Goal: Information Seeking & Learning: Learn about a topic

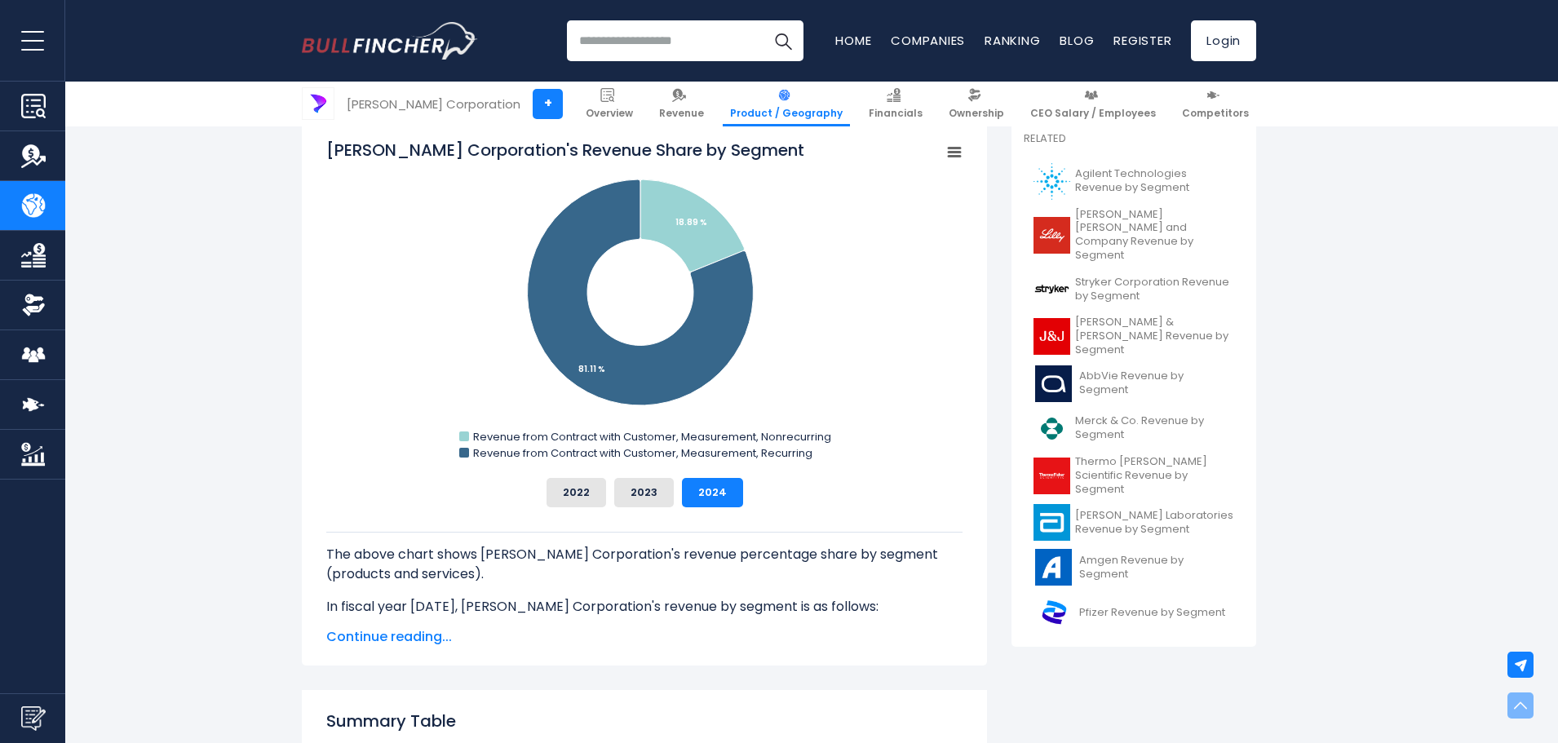
scroll to position [653, 0]
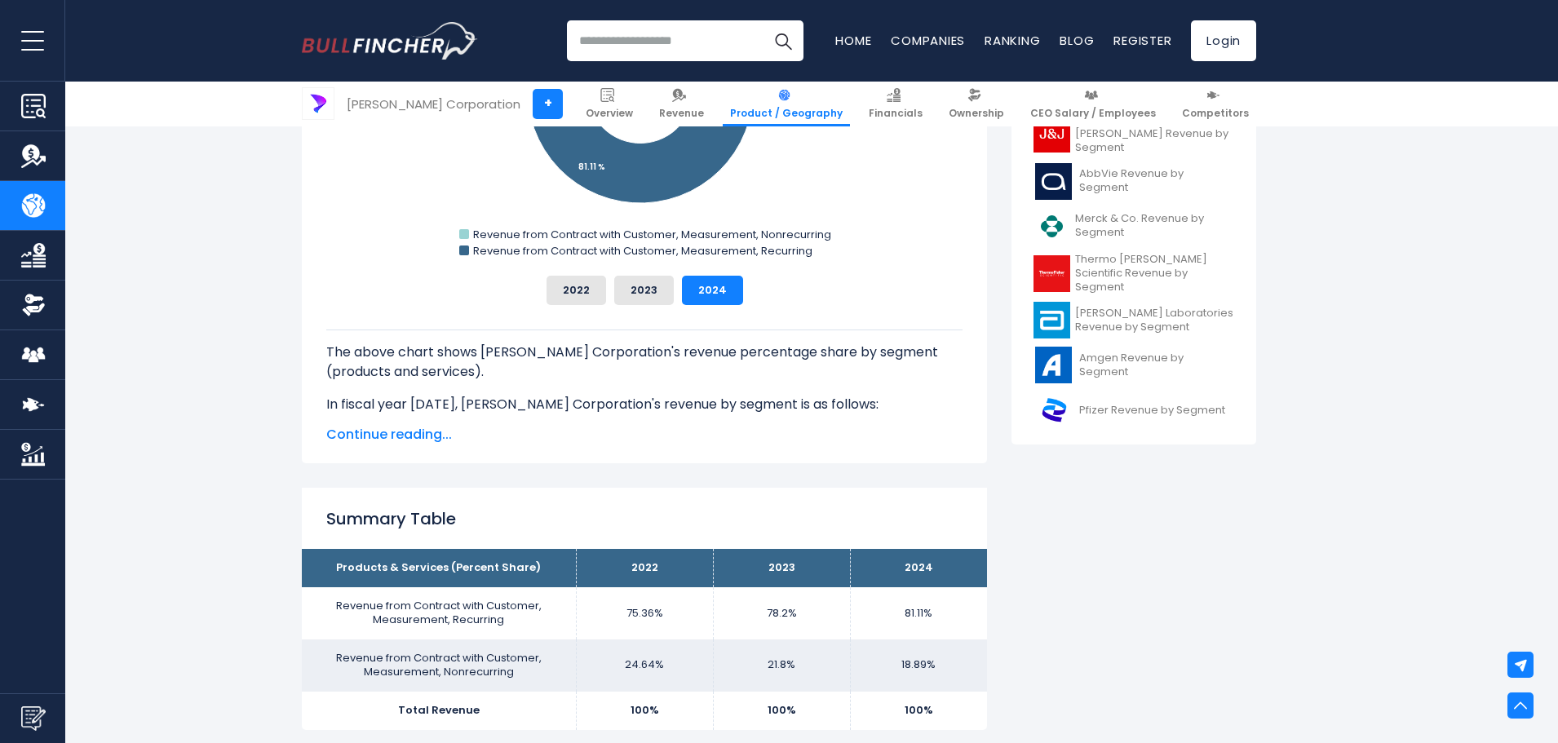
click at [429, 433] on span "Continue reading..." at bounding box center [644, 435] width 636 height 20
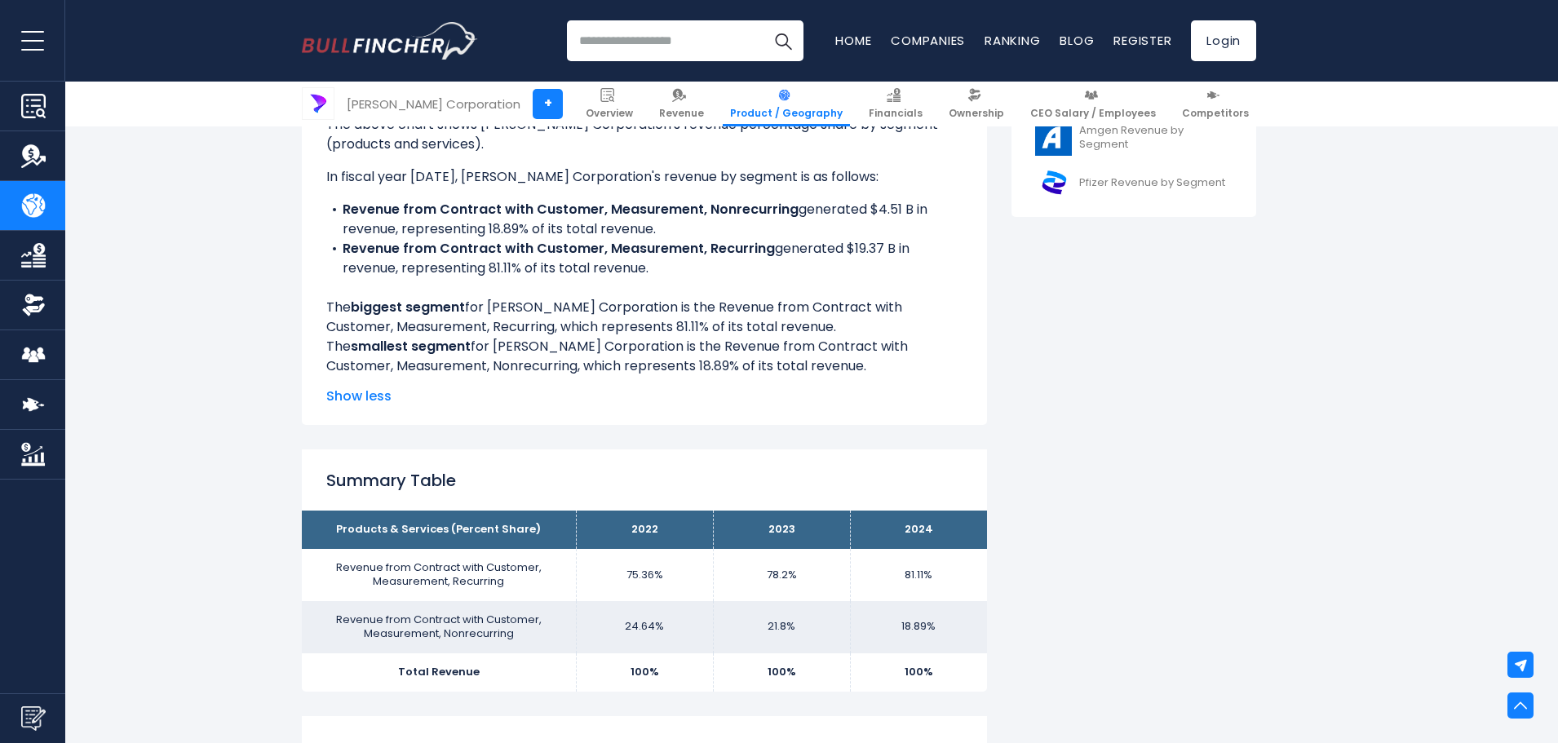
scroll to position [981, 0]
